Goal: Information Seeking & Learning: Learn about a topic

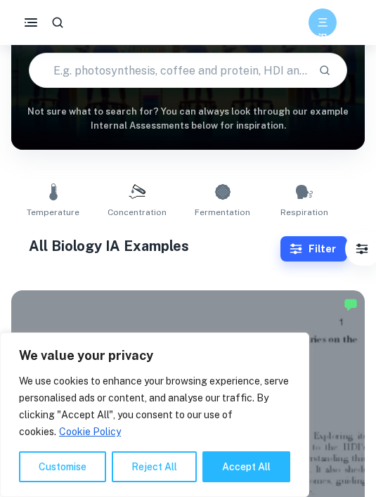
scroll to position [0, 186]
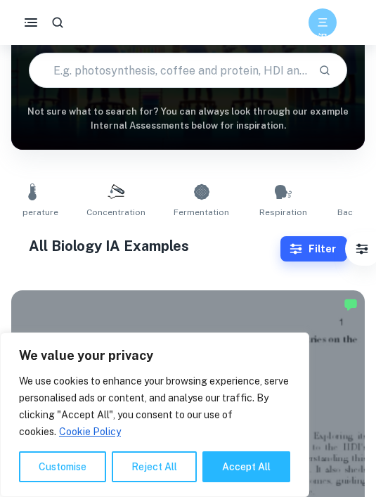
click at [183, 203] on link "Fermentation" at bounding box center [201, 201] width 67 height 46
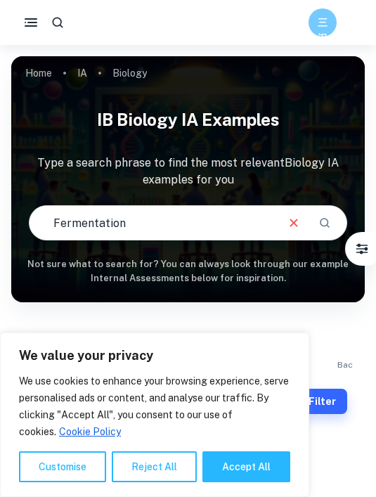
scroll to position [12, 0]
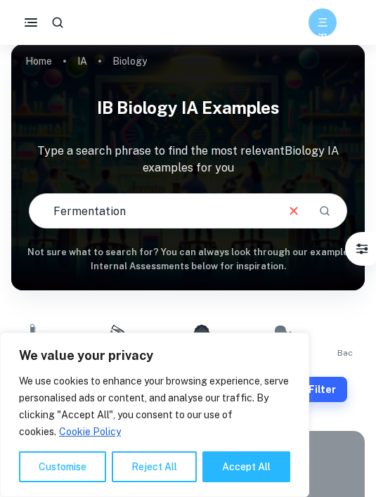
click at [151, 482] on button "Reject All" at bounding box center [154, 466] width 85 height 31
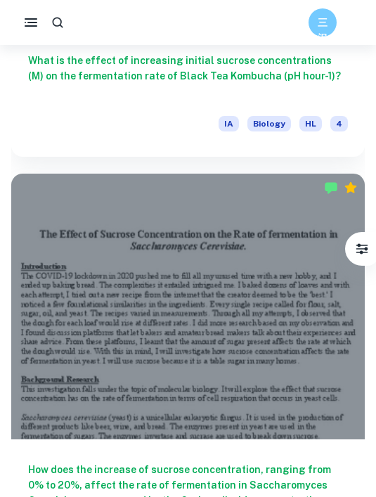
scroll to position [5590, 0]
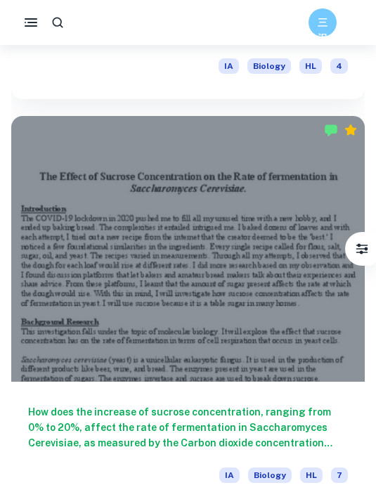
click at [311, 422] on h6 "How does the increase of sucrose concentration, ranging from 0% to 20%, affect …" at bounding box center [188, 427] width 320 height 46
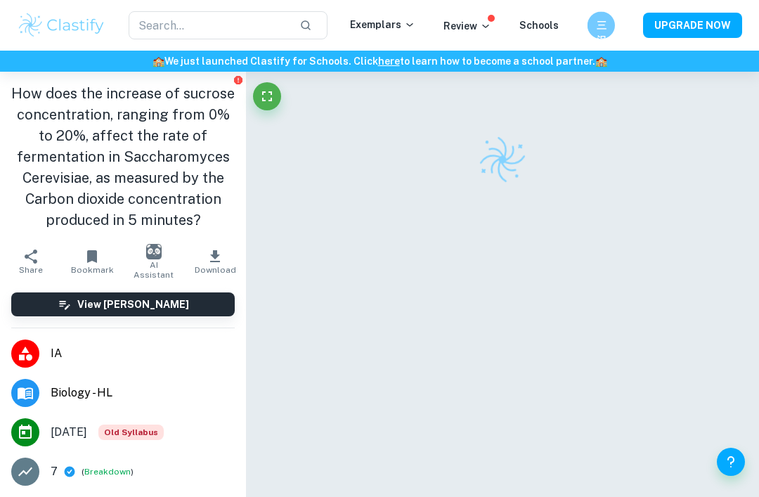
click at [601, 20] on h6 "三沢" at bounding box center [601, 25] width 16 height 15
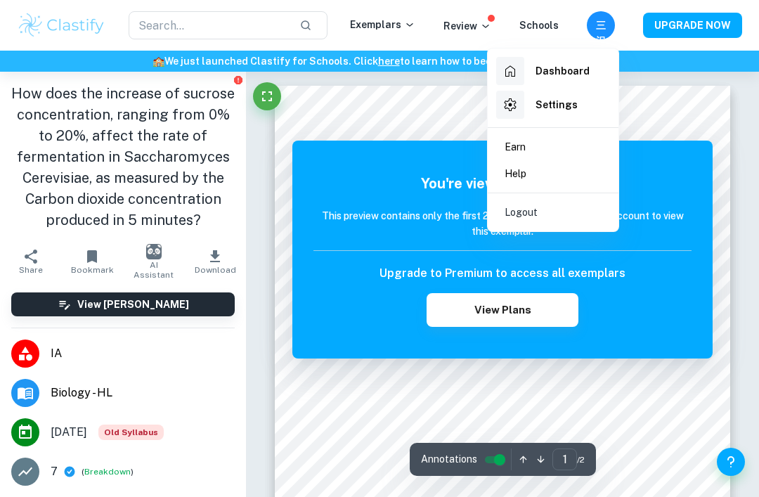
click at [738, 236] on div at bounding box center [379, 248] width 759 height 497
